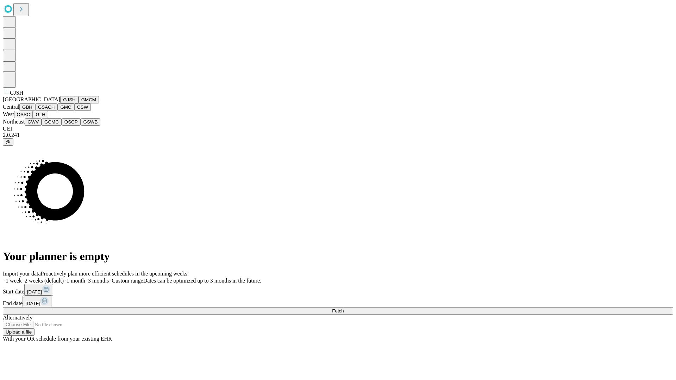
click at [60, 103] on button "GJSH" at bounding box center [69, 99] width 18 height 7
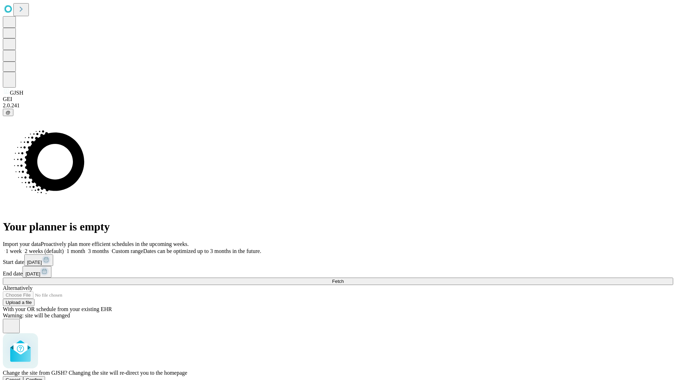
click at [43, 377] on span "Confirm" at bounding box center [34, 379] width 17 height 5
click at [22, 248] on label "1 week" at bounding box center [12, 251] width 19 height 6
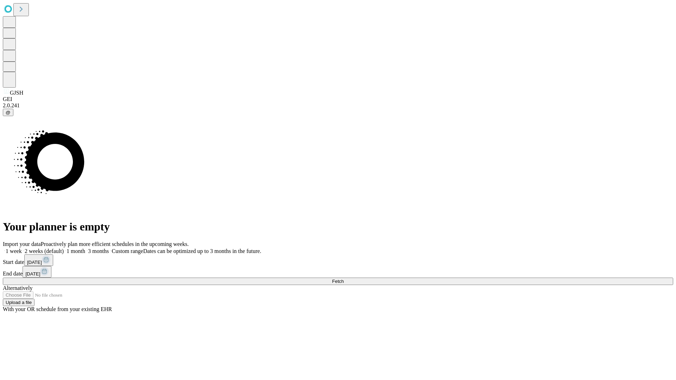
click at [343, 279] on span "Fetch" at bounding box center [338, 281] width 12 height 5
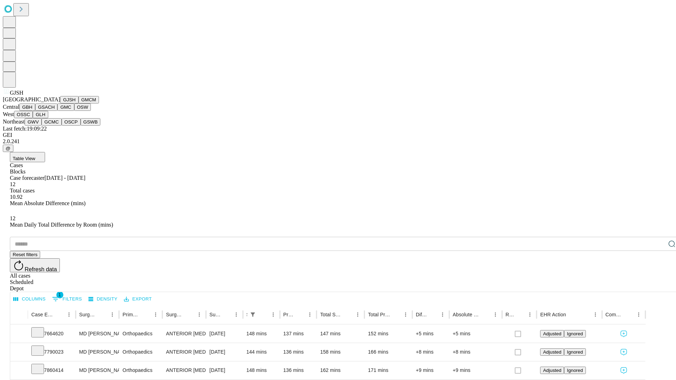
click at [78, 103] on button "GMCM" at bounding box center [88, 99] width 20 height 7
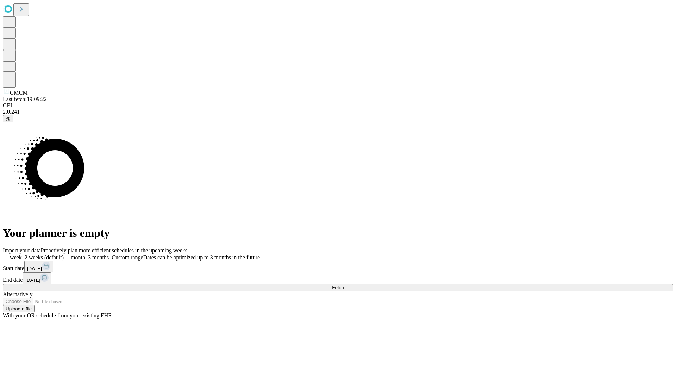
click at [22, 254] on label "1 week" at bounding box center [12, 257] width 19 height 6
click at [343, 285] on span "Fetch" at bounding box center [338, 287] width 12 height 5
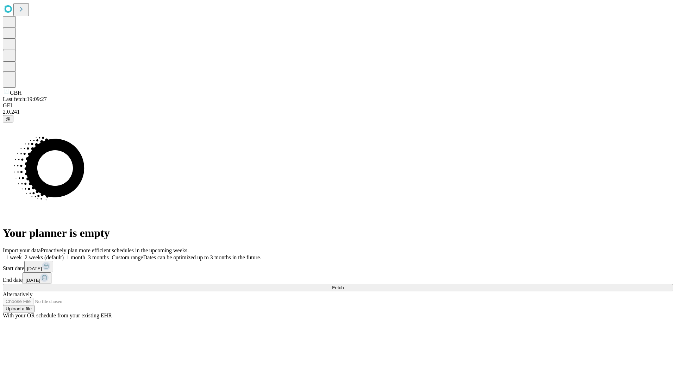
click at [22, 254] on label "1 week" at bounding box center [12, 257] width 19 height 6
click at [343, 285] on span "Fetch" at bounding box center [338, 287] width 12 height 5
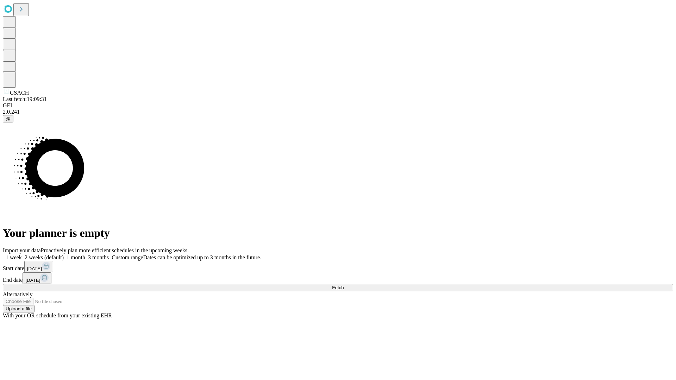
click at [22, 254] on label "1 week" at bounding box center [12, 257] width 19 height 6
click at [343, 285] on span "Fetch" at bounding box center [338, 287] width 12 height 5
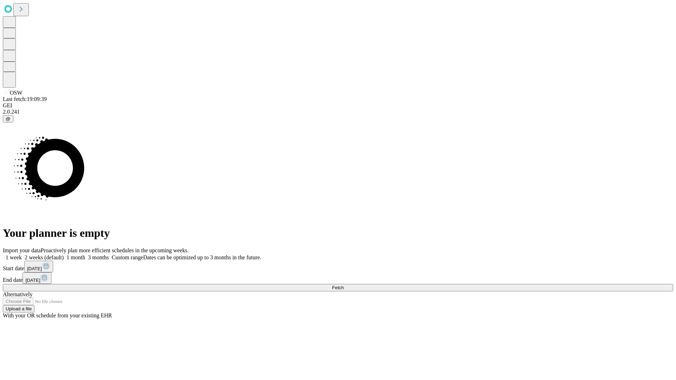
click at [22, 254] on label "1 week" at bounding box center [12, 257] width 19 height 6
click at [343, 285] on span "Fetch" at bounding box center [338, 287] width 12 height 5
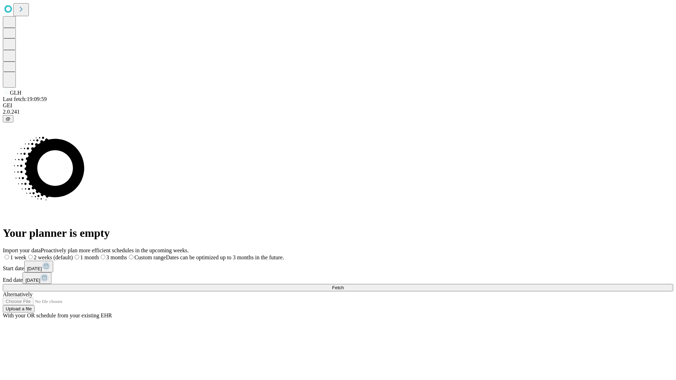
click at [26, 254] on label "1 week" at bounding box center [15, 257] width 24 height 6
click at [343, 285] on span "Fetch" at bounding box center [338, 287] width 12 height 5
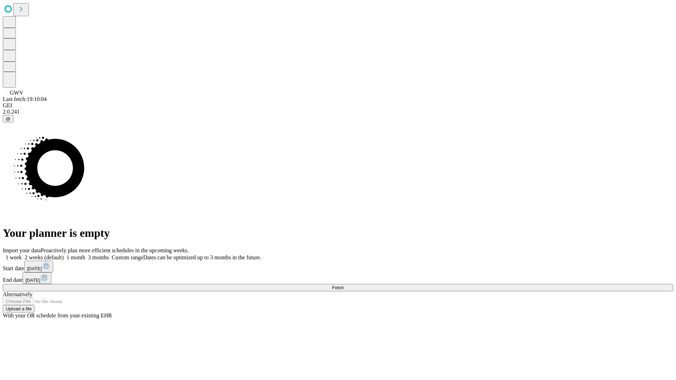
click at [22, 254] on label "1 week" at bounding box center [12, 257] width 19 height 6
click at [343, 285] on span "Fetch" at bounding box center [338, 287] width 12 height 5
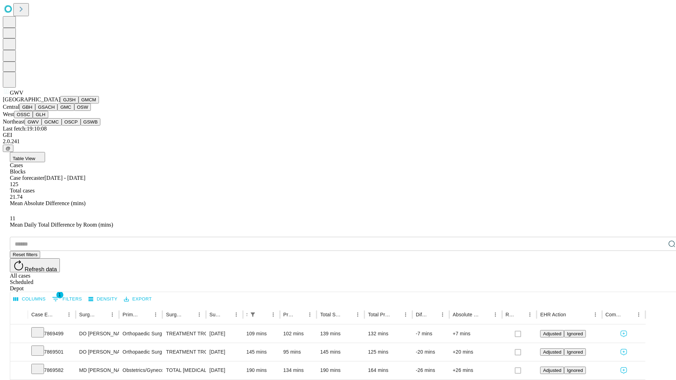
click at [55, 126] on button "GCMC" at bounding box center [52, 121] width 20 height 7
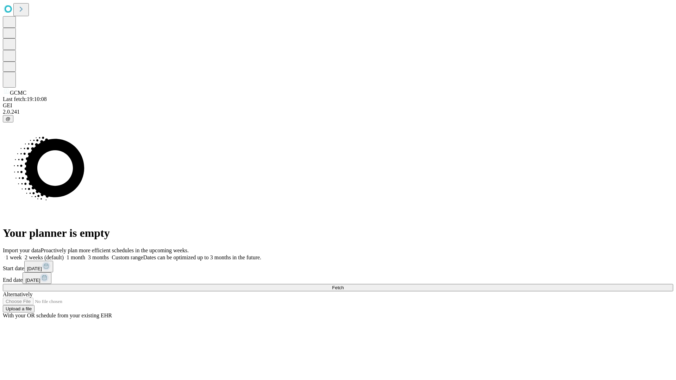
click at [22, 254] on label "1 week" at bounding box center [12, 257] width 19 height 6
click at [343, 285] on span "Fetch" at bounding box center [338, 287] width 12 height 5
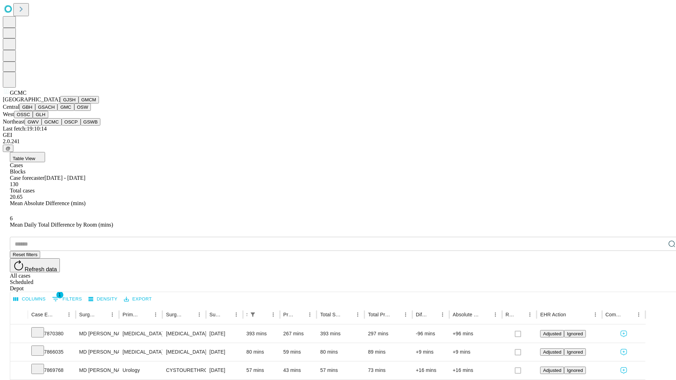
click at [62, 126] on button "OSCP" at bounding box center [71, 121] width 19 height 7
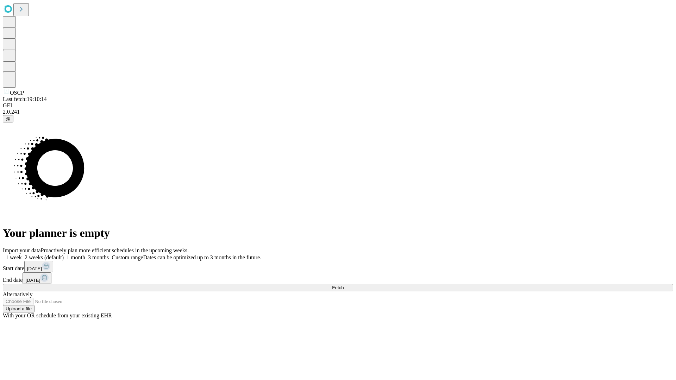
click at [22, 254] on label "1 week" at bounding box center [12, 257] width 19 height 6
click at [343, 285] on span "Fetch" at bounding box center [338, 287] width 12 height 5
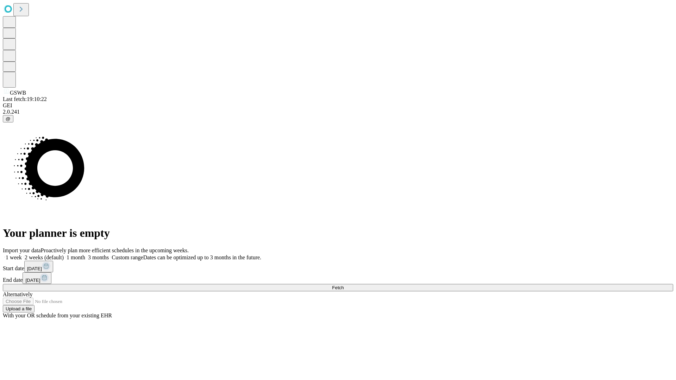
click at [22, 254] on label "1 week" at bounding box center [12, 257] width 19 height 6
click at [343, 285] on span "Fetch" at bounding box center [338, 287] width 12 height 5
